Goal: Task Accomplishment & Management: Complete application form

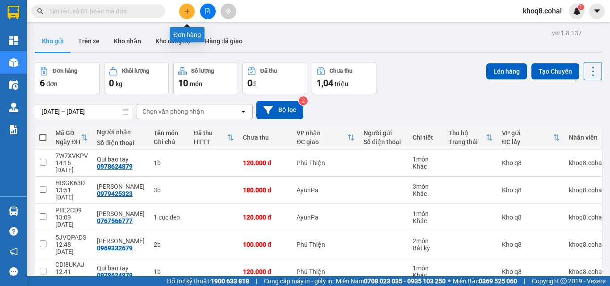
click at [190, 8] on button at bounding box center [187, 12] width 16 height 16
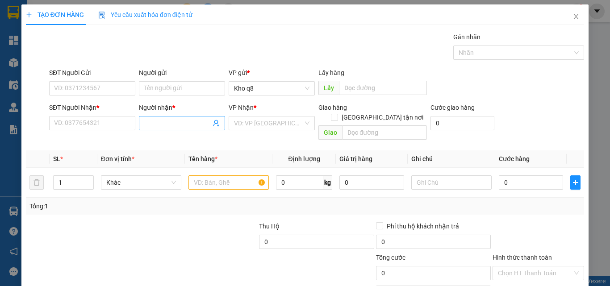
click at [166, 125] on input "Người nhận *" at bounding box center [177, 123] width 67 height 10
paste input "ành"
paste input "ú"
type input "thành phú"
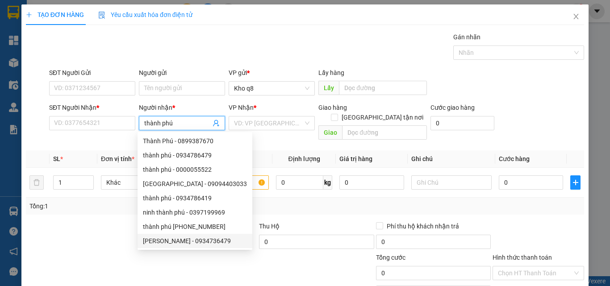
click at [206, 240] on div "[PERSON_NAME] - 0934736479" at bounding box center [195, 241] width 104 height 10
type input "0934736479"
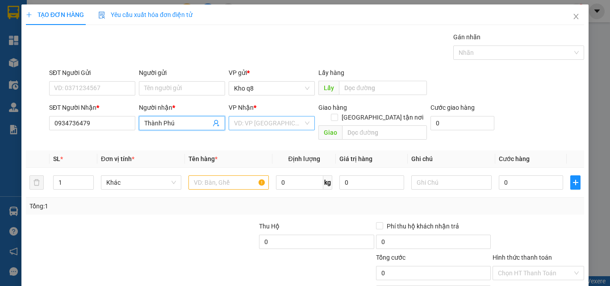
type input "Thành Phú"
click at [258, 121] on input "search" at bounding box center [268, 123] width 69 height 13
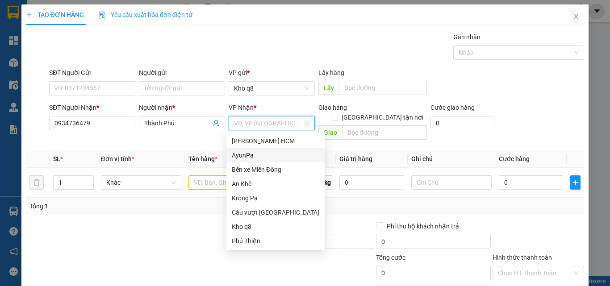
click at [247, 155] on div "AyunPa" at bounding box center [275, 155] width 87 height 10
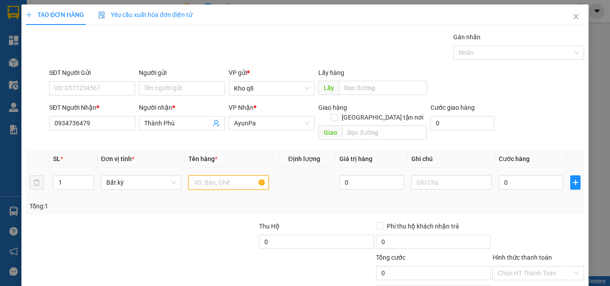
click at [200, 175] on input "text" at bounding box center [228, 182] width 80 height 14
paste input "ỏ"
type input "1 giỏ"
click at [519, 175] on input "0" at bounding box center [531, 182] width 64 height 14
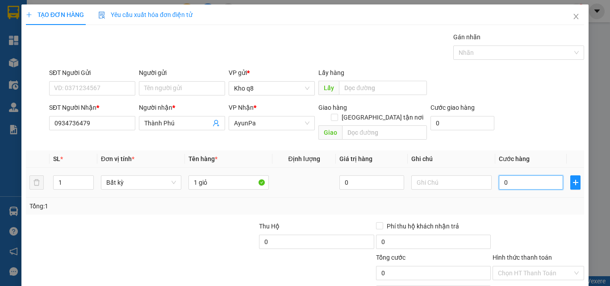
type input "6"
type input "60"
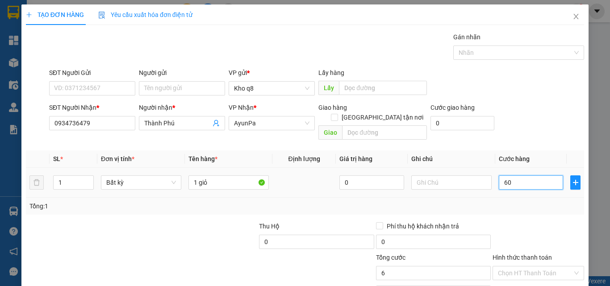
type input "60"
type input "60.000"
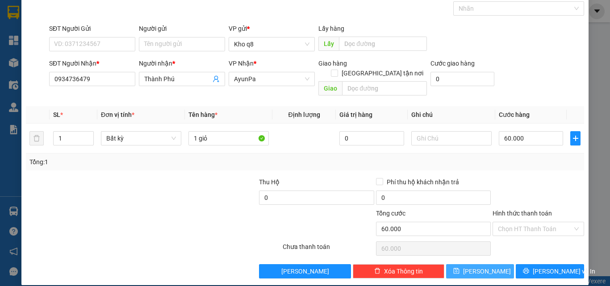
click at [480, 267] on span "[PERSON_NAME]" at bounding box center [487, 272] width 48 height 10
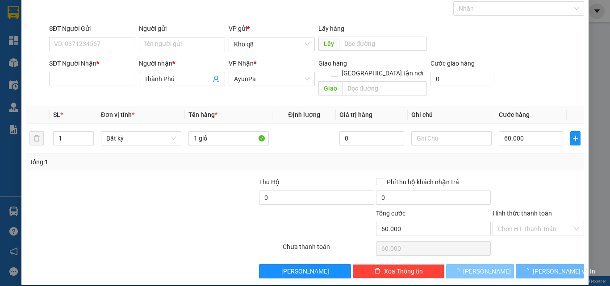
type input "0"
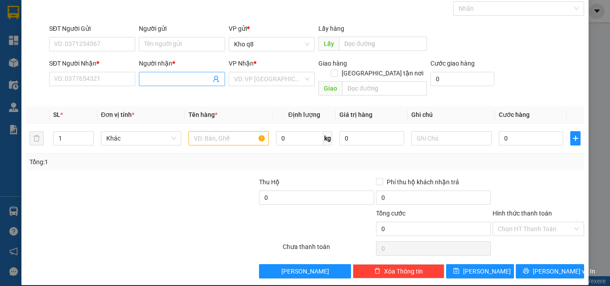
click at [191, 79] on input "Người nhận *" at bounding box center [177, 79] width 67 height 10
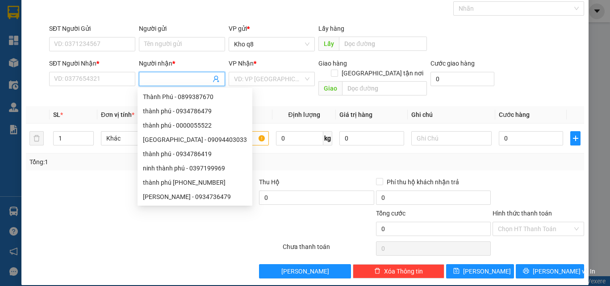
type input "d"
paste input "đ"
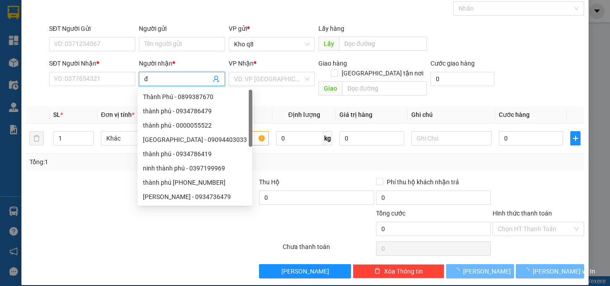
paste input "úc"
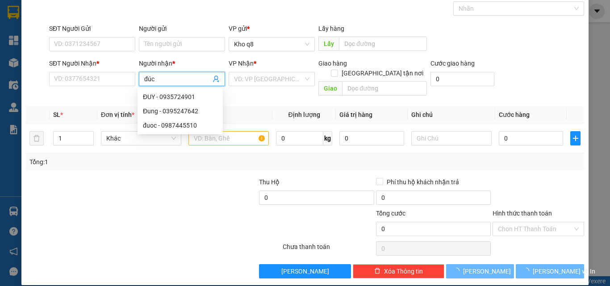
type input "đúc"
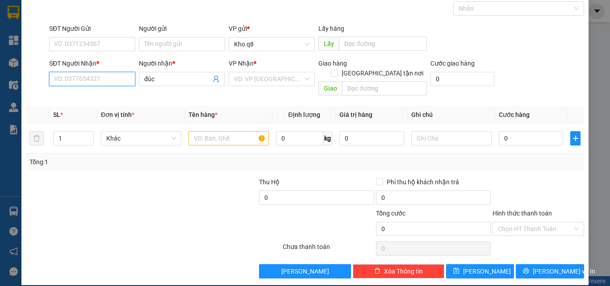
click at [87, 77] on input "SĐT Người Nhận *" at bounding box center [92, 79] width 86 height 14
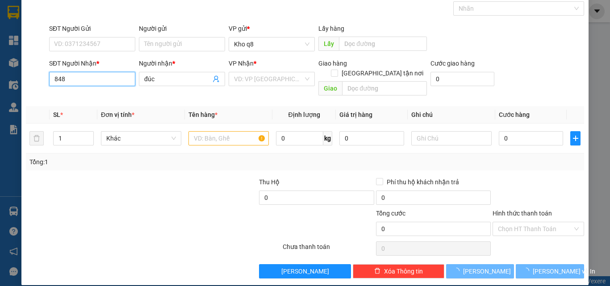
click at [54, 79] on input "848" at bounding box center [92, 79] width 86 height 14
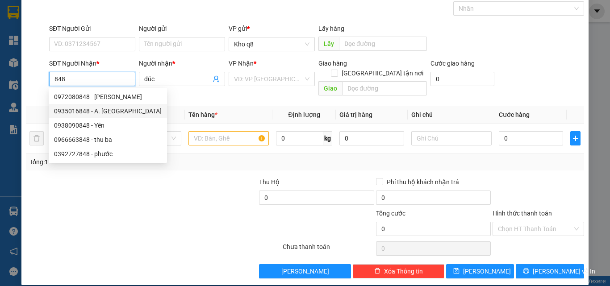
click at [105, 109] on div "0935016848 - A. [GEOGRAPHIC_DATA]" at bounding box center [108, 111] width 108 height 10
type input "0935016848"
type input "A. [GEOGRAPHIC_DATA]"
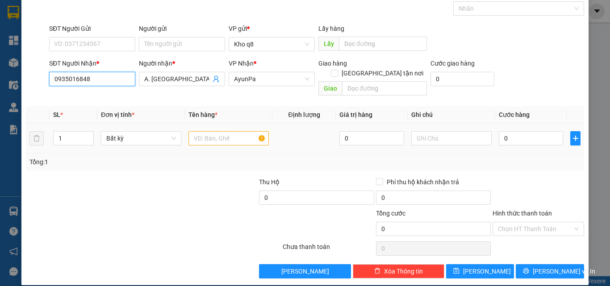
type input "0935016848"
click at [217, 131] on input "text" at bounding box center [228, 138] width 80 height 14
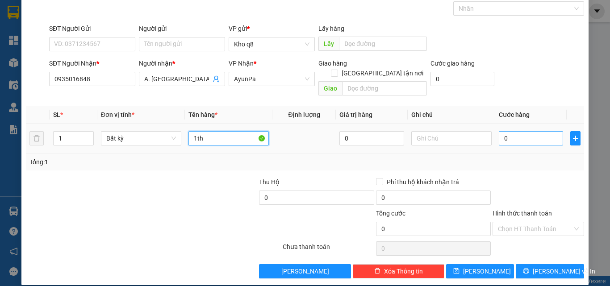
type input "1th"
click at [509, 131] on input "0" at bounding box center [531, 138] width 64 height 14
type input "2"
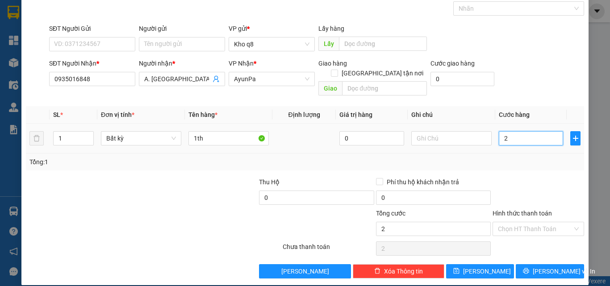
type input "25"
type input "250"
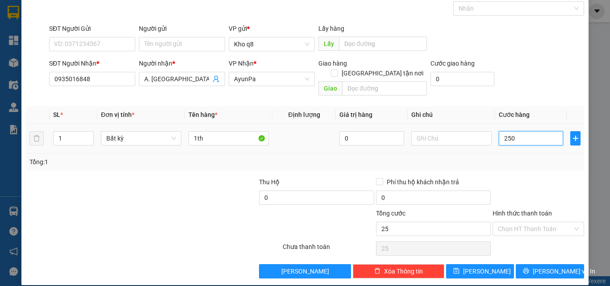
type input "250"
type input "250.000"
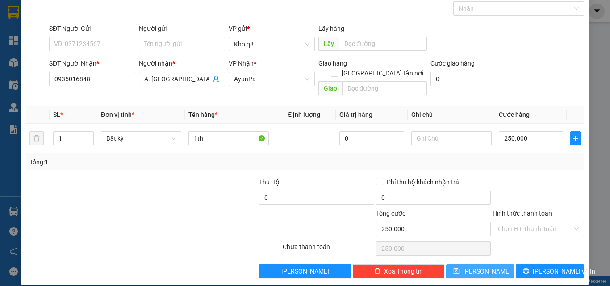
click at [459, 268] on icon "save" at bounding box center [456, 271] width 6 height 6
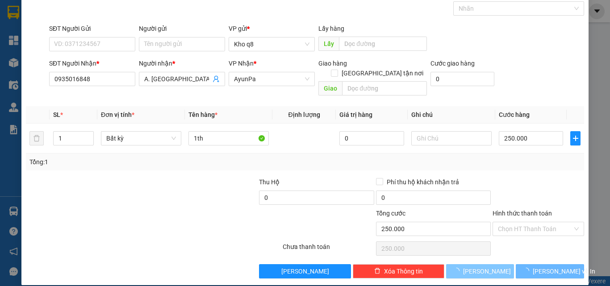
type input "0"
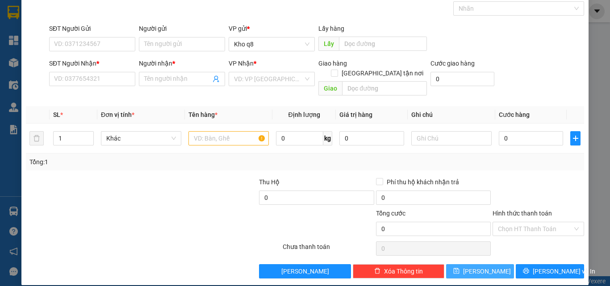
scroll to position [0, 0]
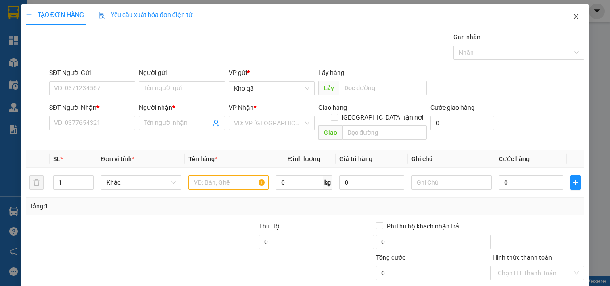
click at [572, 15] on icon "close" at bounding box center [575, 16] width 7 height 7
